Goal: Check status: Check status

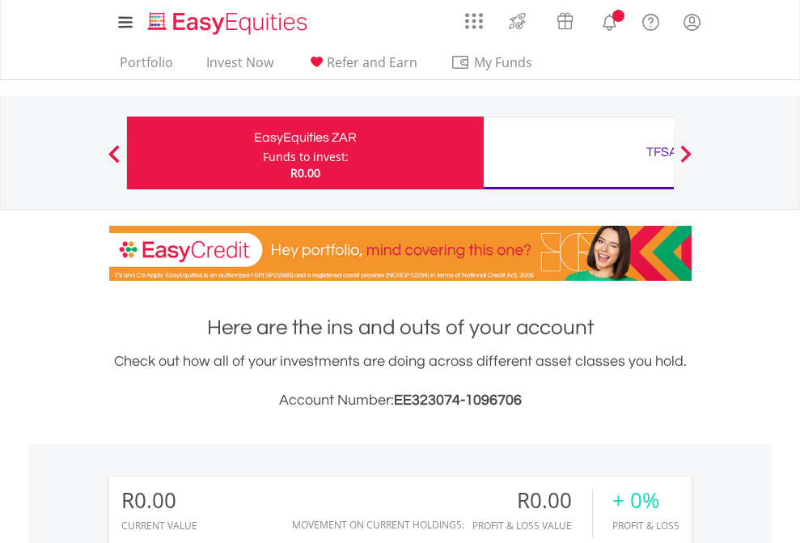
scroll to position [155, 254]
click at [263, 153] on div "Funds to invest:" at bounding box center [306, 157] width 86 height 16
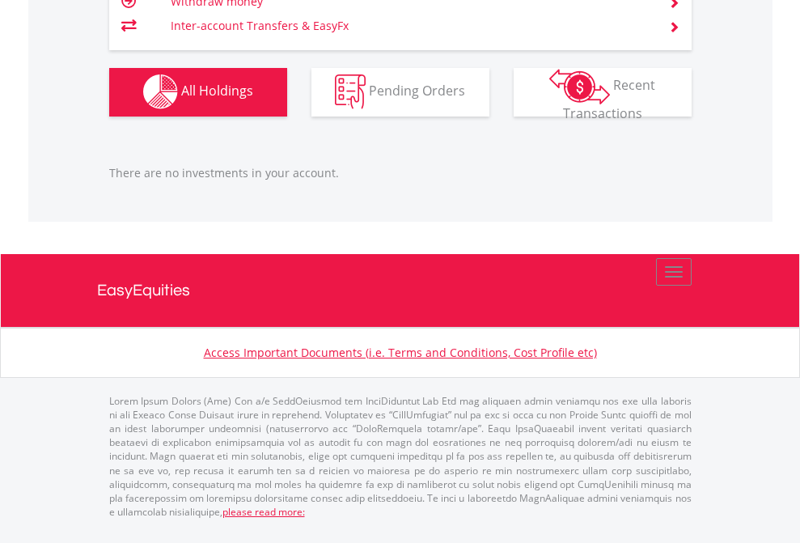
scroll to position [1601, 0]
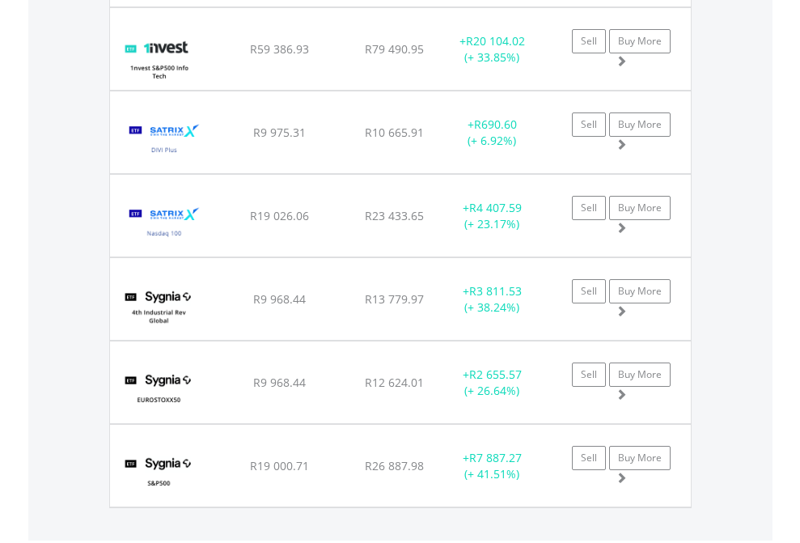
scroll to position [116, 0]
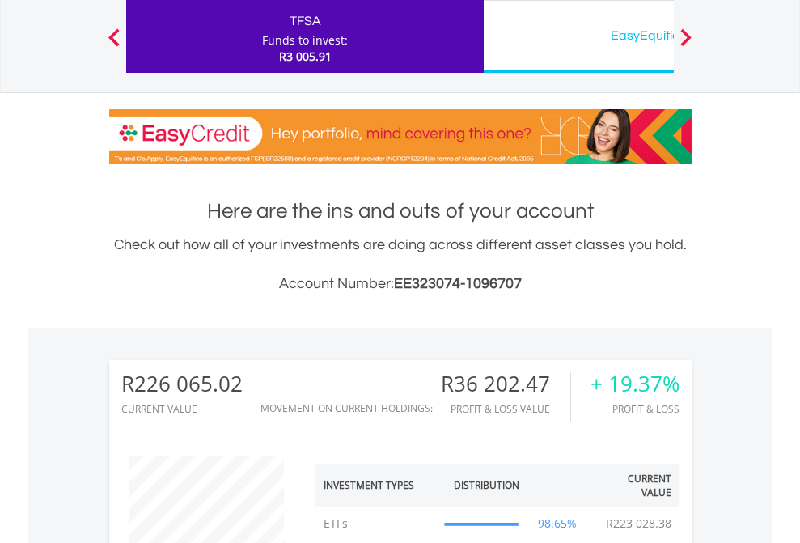
scroll to position [155, 254]
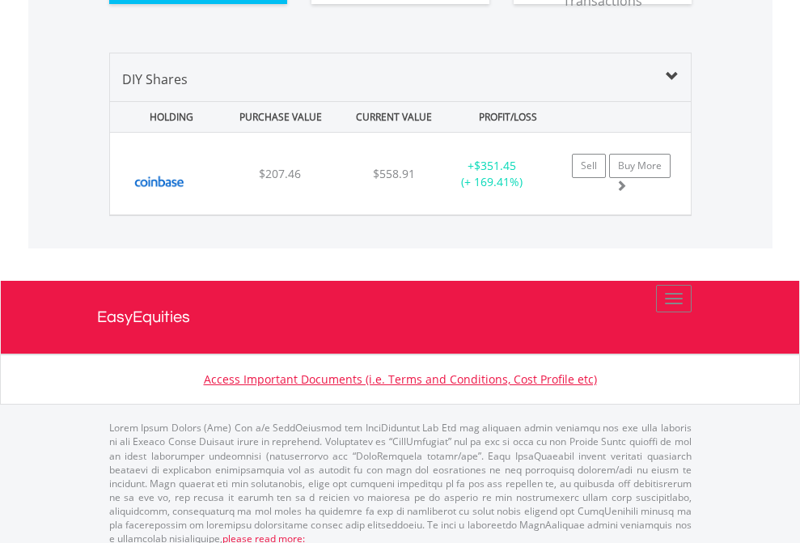
scroll to position [1799, 0]
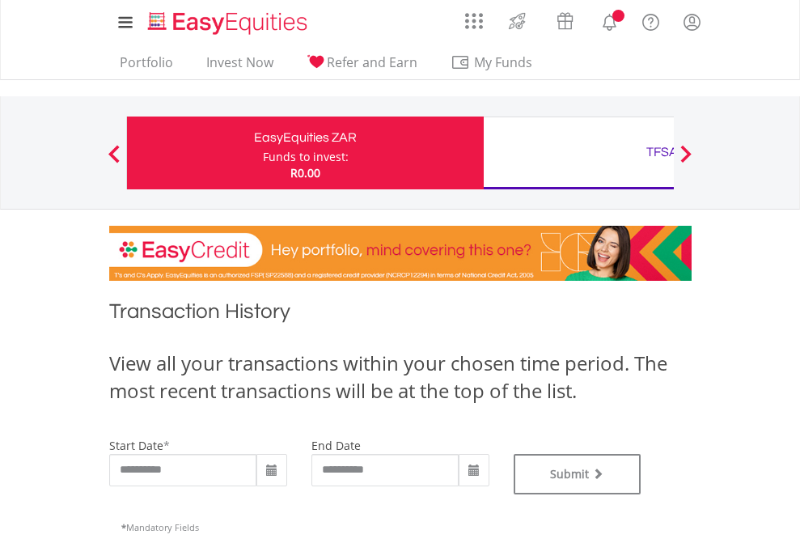
type input "**********"
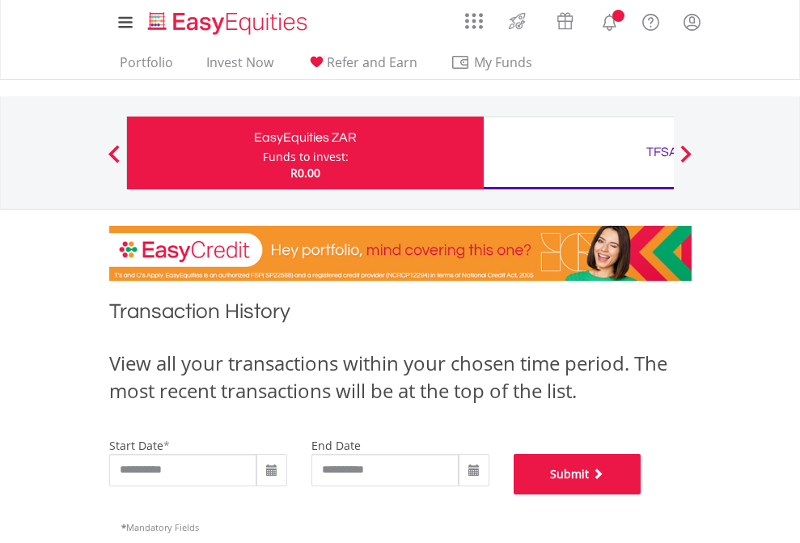
click at [641, 494] on button "Submit" at bounding box center [578, 474] width 128 height 40
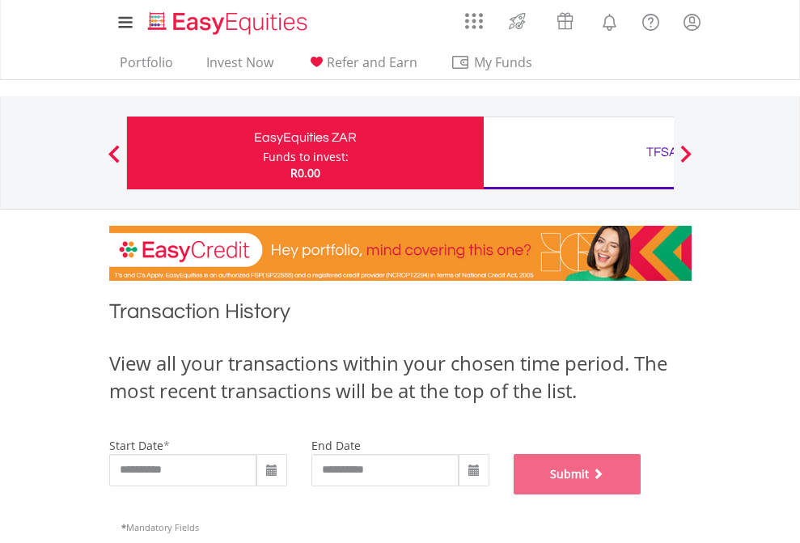
scroll to position [656, 0]
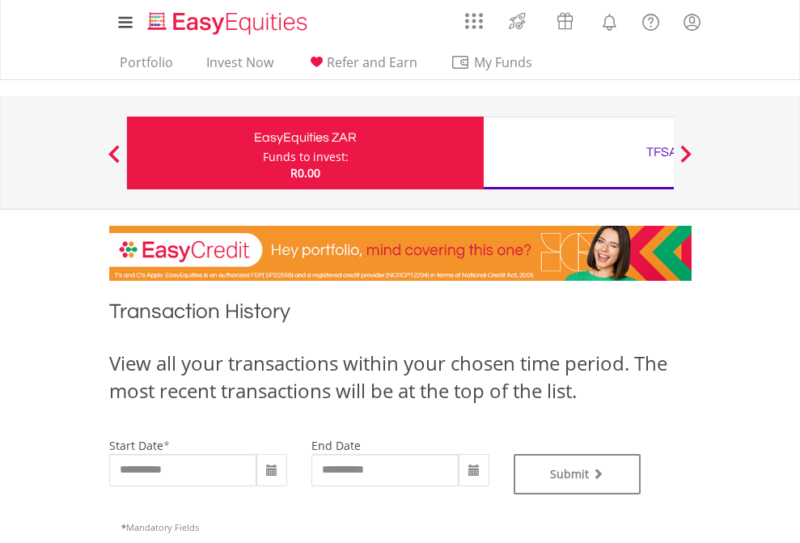
click at [578, 153] on div "TFSA" at bounding box center [661, 152] width 337 height 23
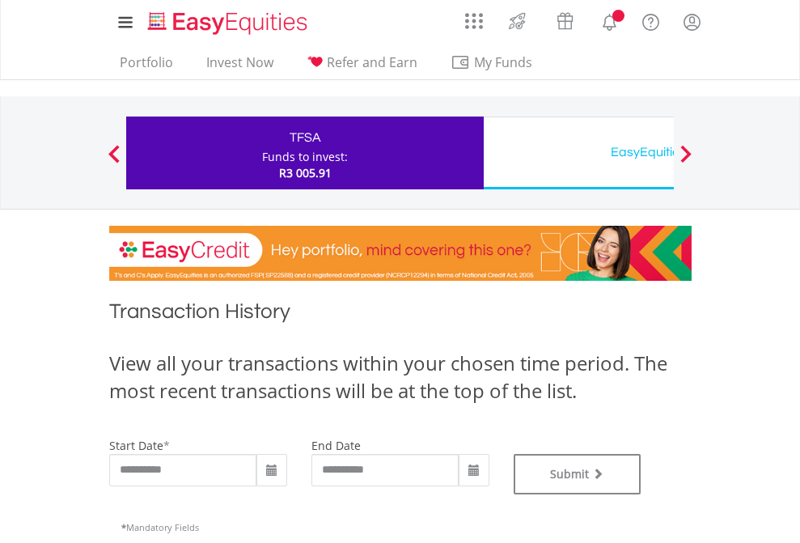
type input "**********"
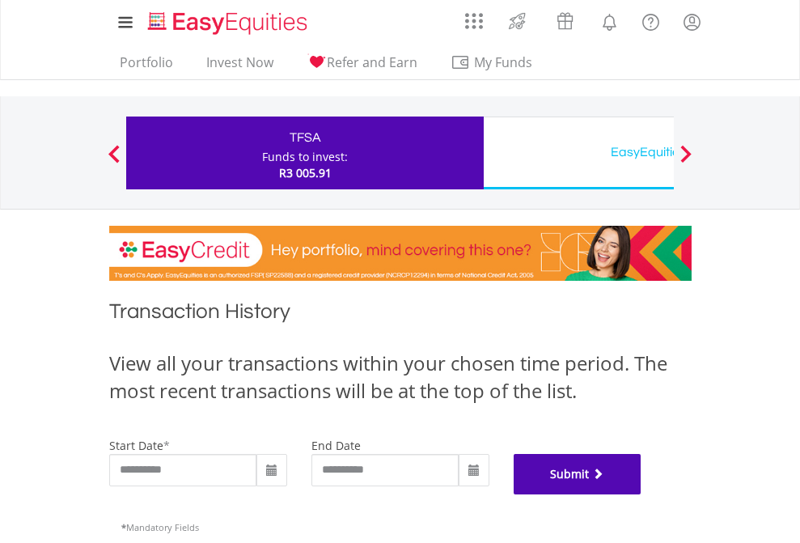
click at [641, 494] on button "Submit" at bounding box center [578, 474] width 128 height 40
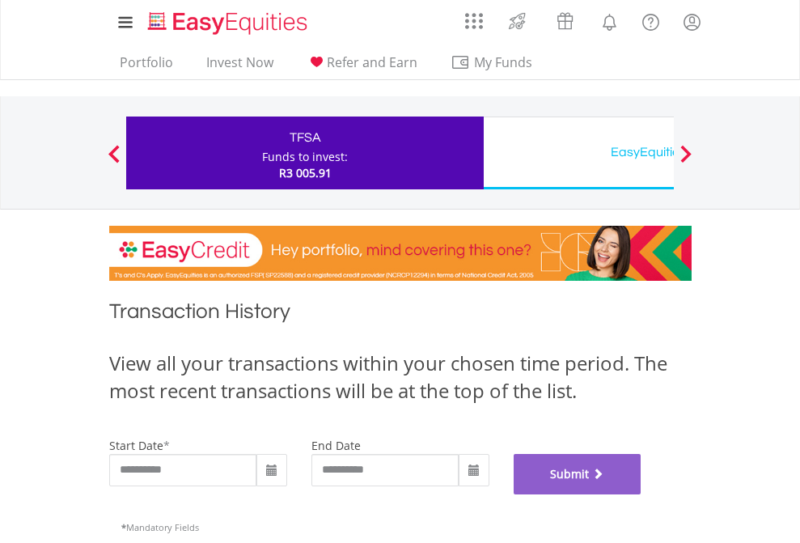
scroll to position [656, 0]
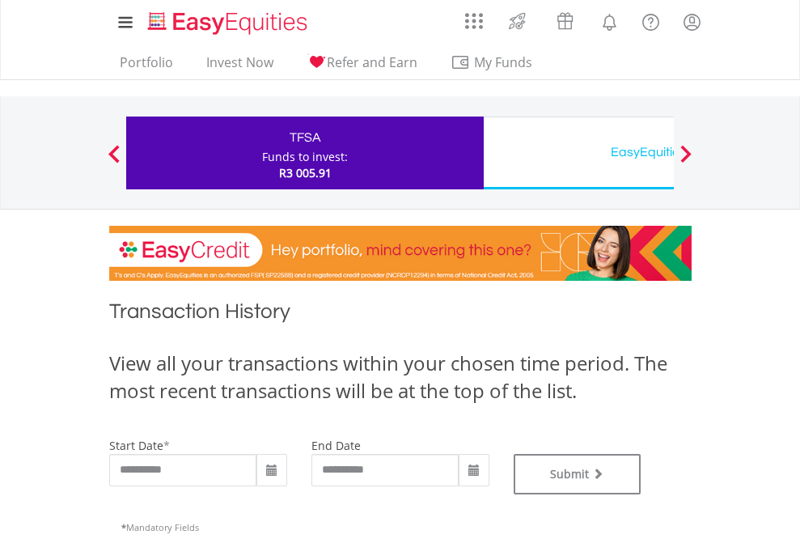
click at [578, 153] on div "EasyEquities USD" at bounding box center [661, 152] width 337 height 23
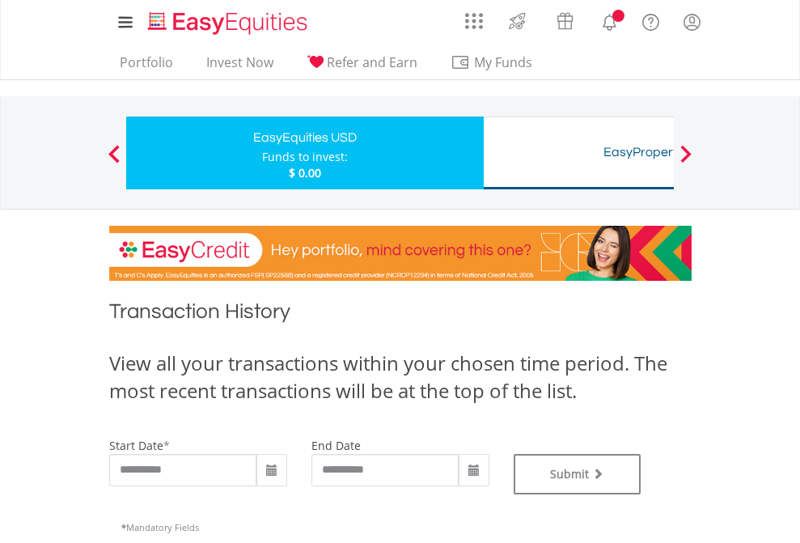
type input "**********"
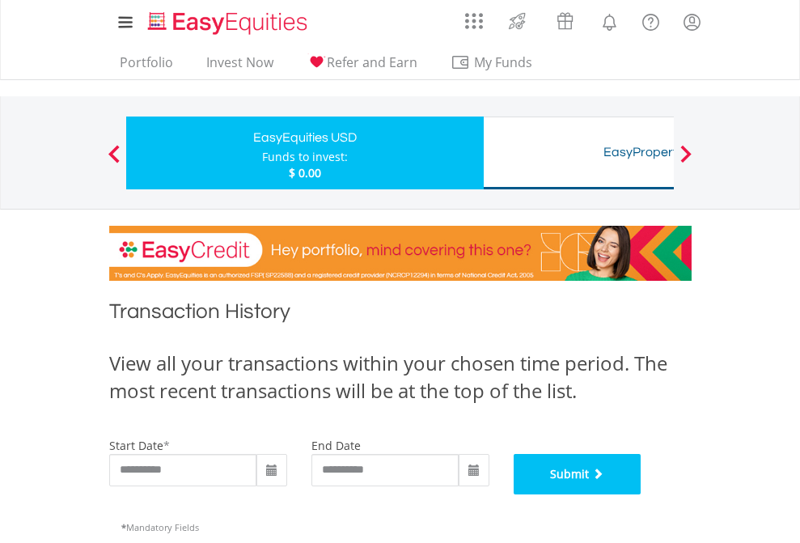
click at [641, 494] on button "Submit" at bounding box center [578, 474] width 128 height 40
